Goal: Register for event/course

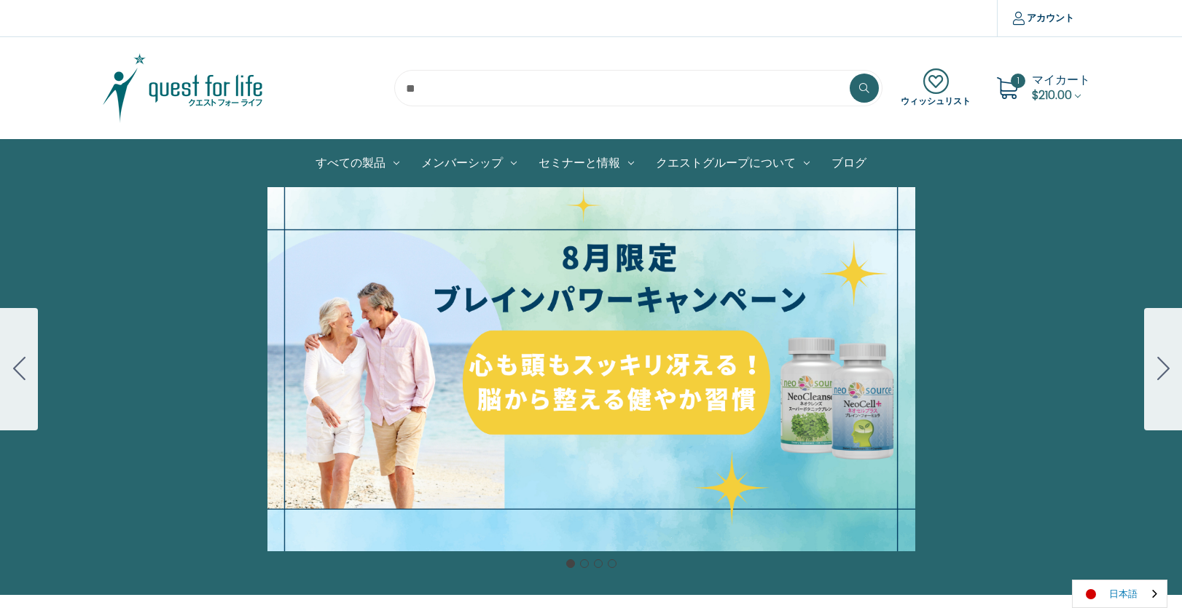
click at [1108, 600] on link "日本語" at bounding box center [1120, 594] width 94 height 27
click at [1113, 568] on link "English" at bounding box center [1113, 566] width 80 height 27
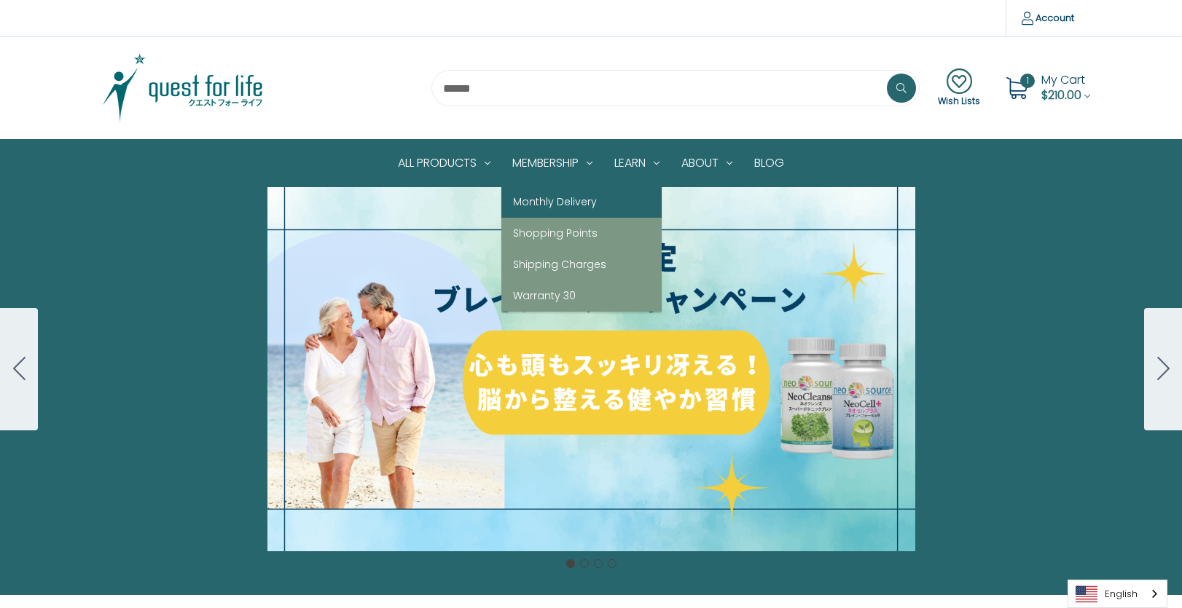
click at [544, 193] on link "Monthly Delivery" at bounding box center [581, 202] width 160 height 31
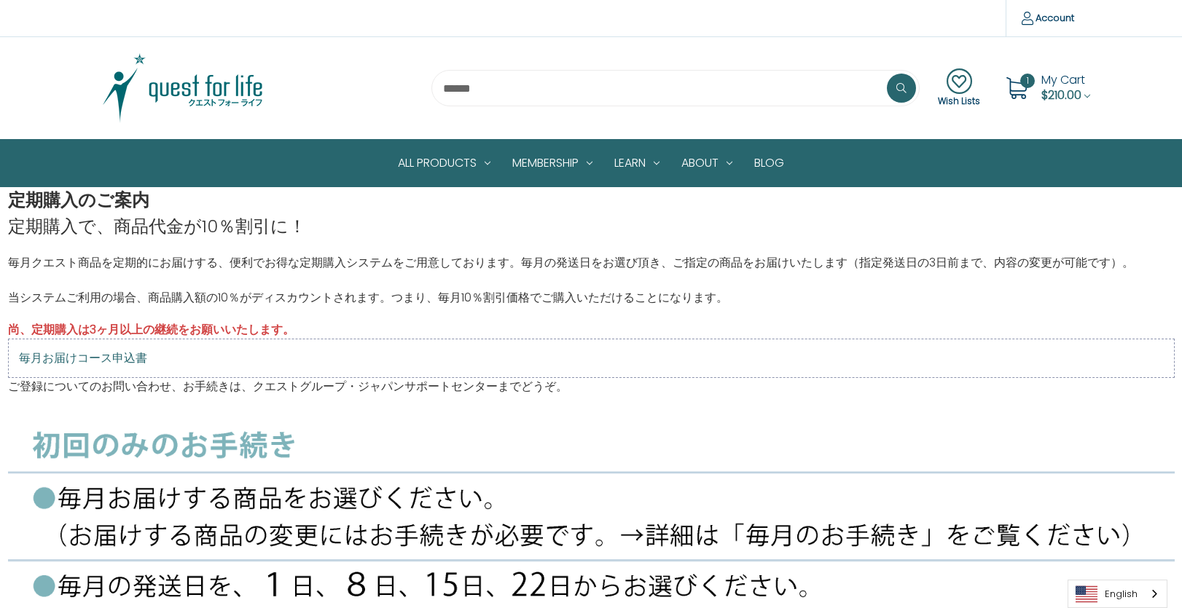
click at [144, 89] on img at bounding box center [183, 88] width 182 height 73
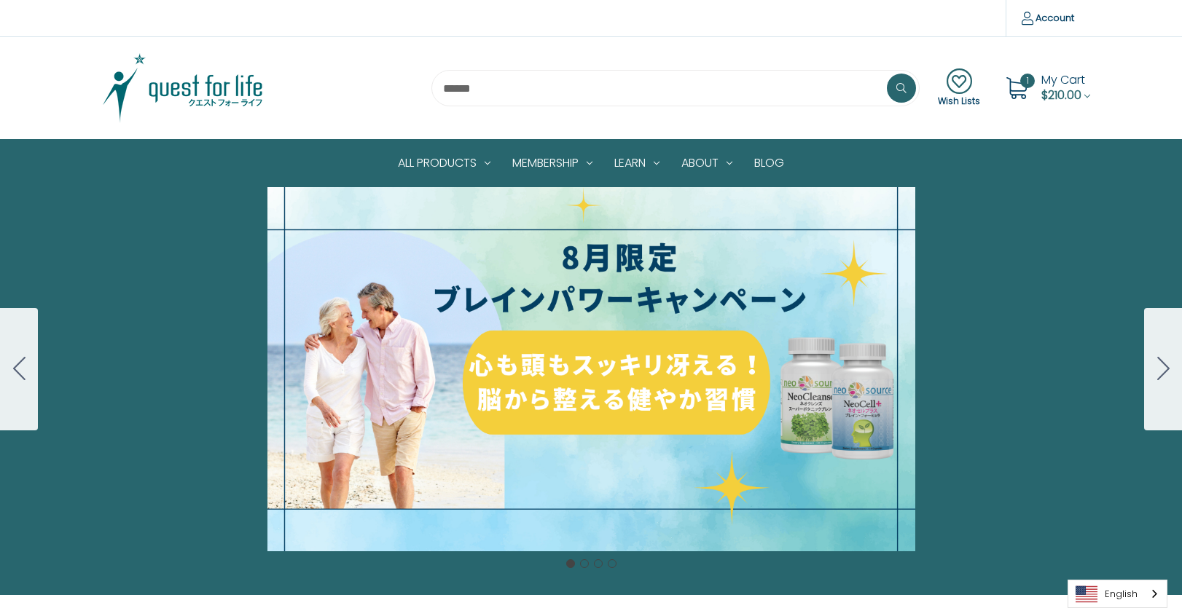
click at [1169, 373] on button "Go to slide 2" at bounding box center [1163, 369] width 38 height 122
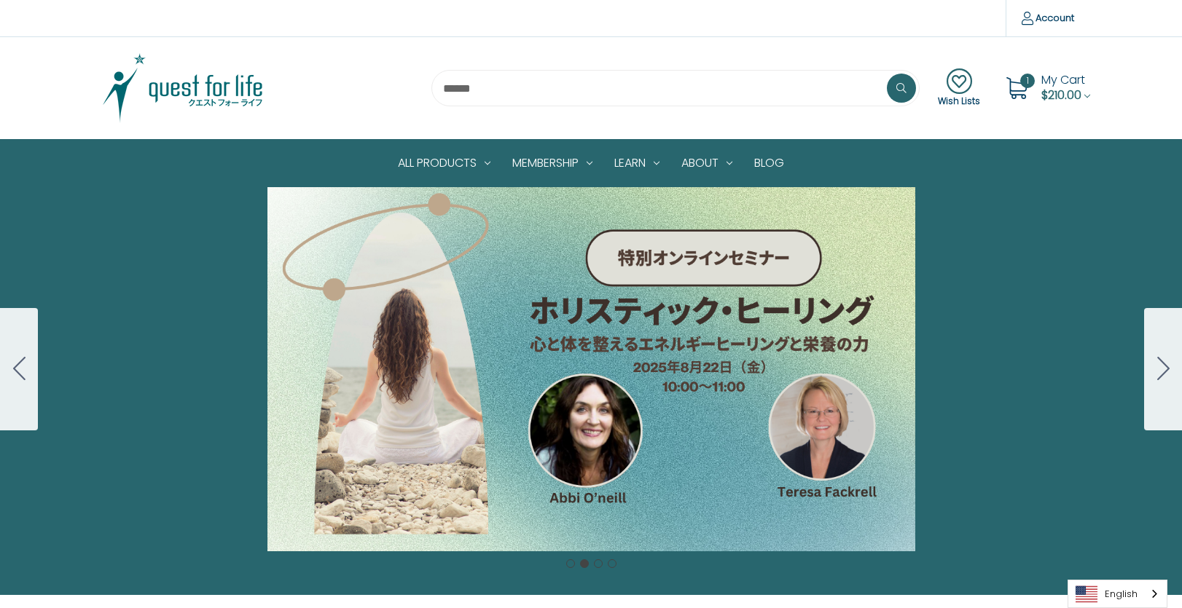
click at [651, 372] on div "Carousel Title Add a description for your carousel slide. You can use this to p…" at bounding box center [591, 369] width 1182 height 364
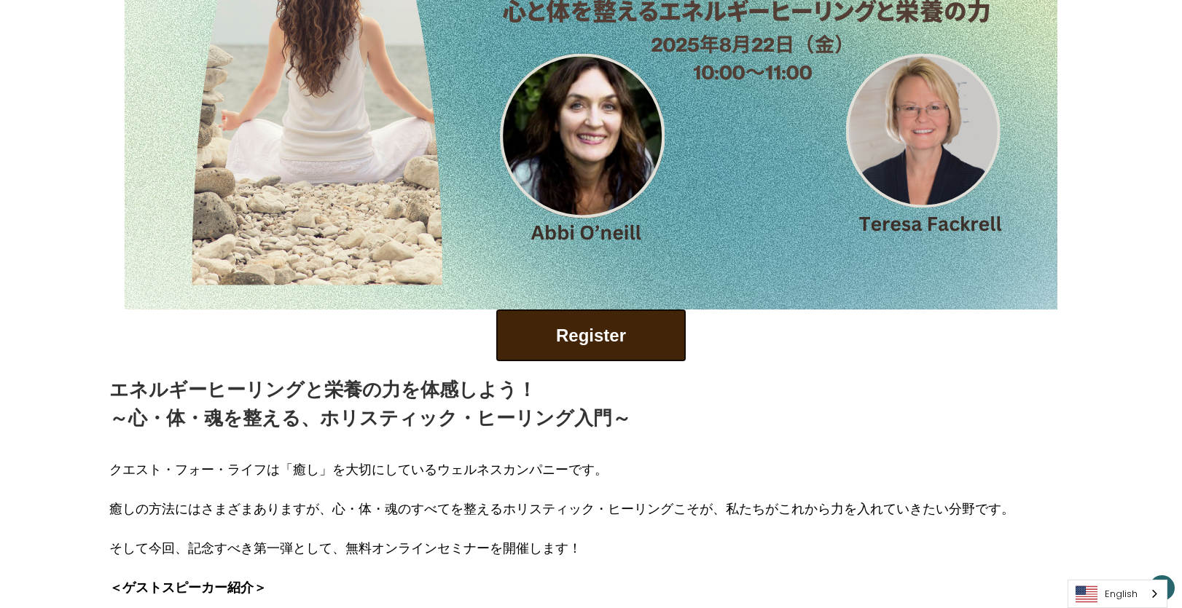
scroll to position [437, 0]
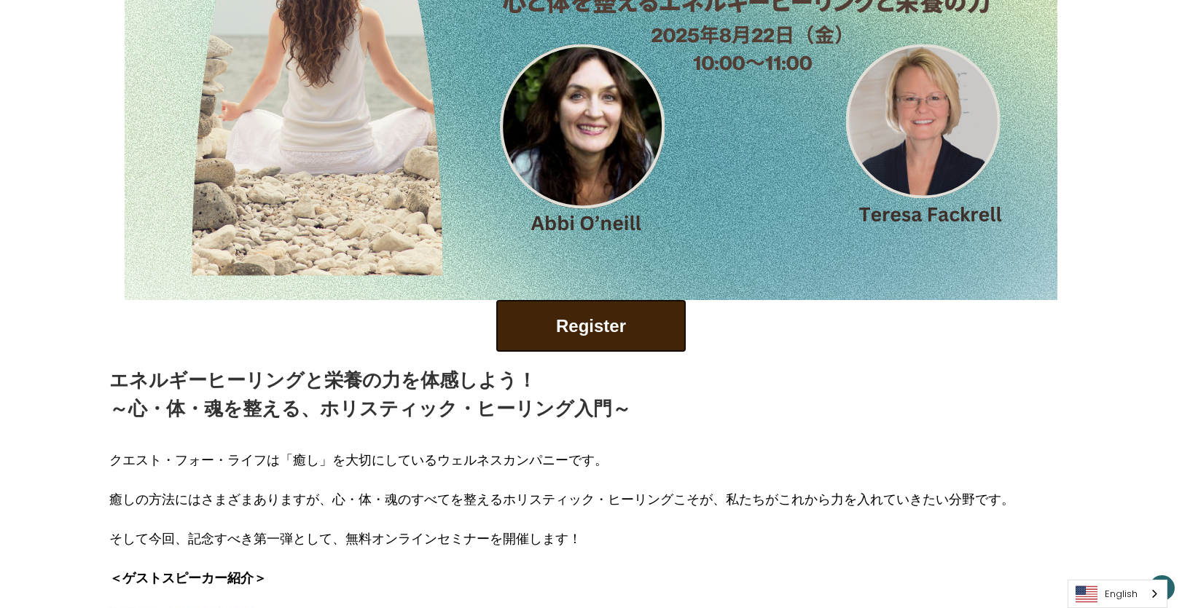
click at [930, 340] on div "Register" at bounding box center [590, 326] width 963 height 52
